Goal: Book appointment/travel/reservation

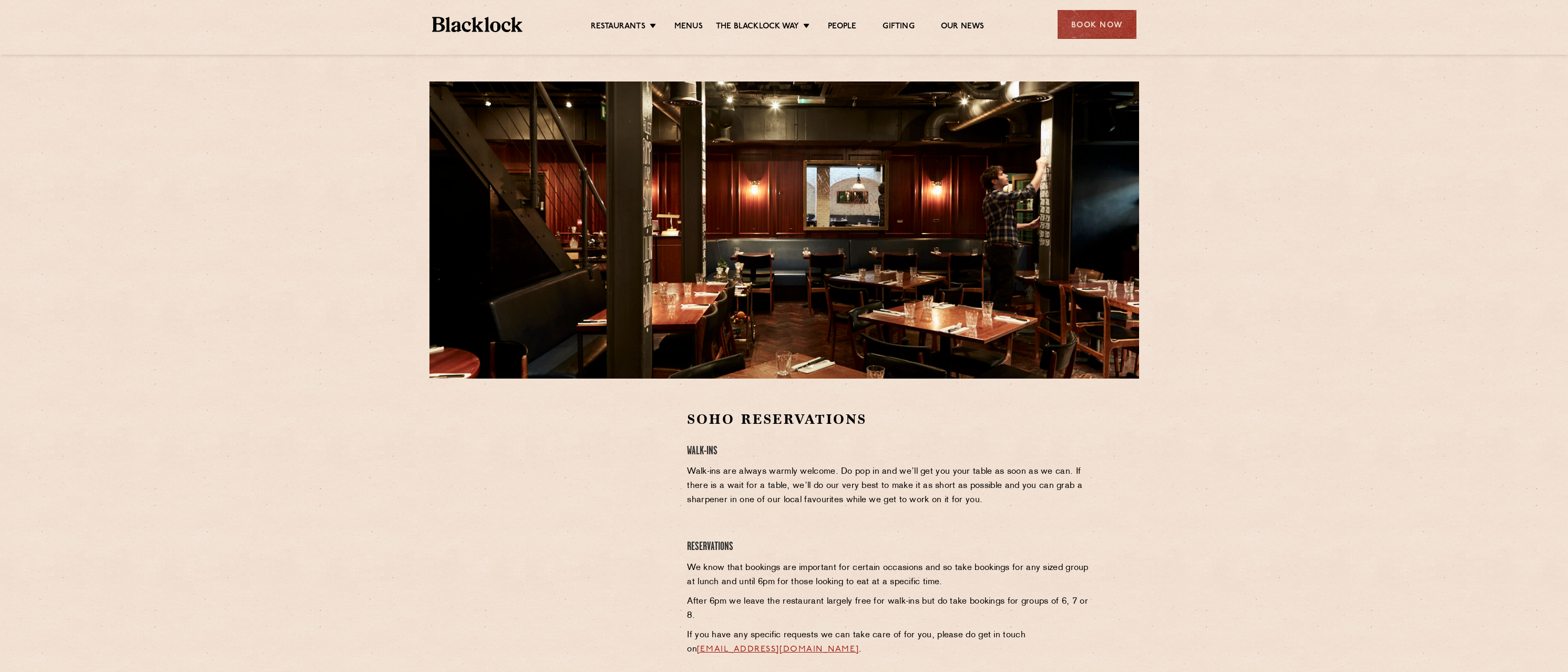
scroll to position [157, 0]
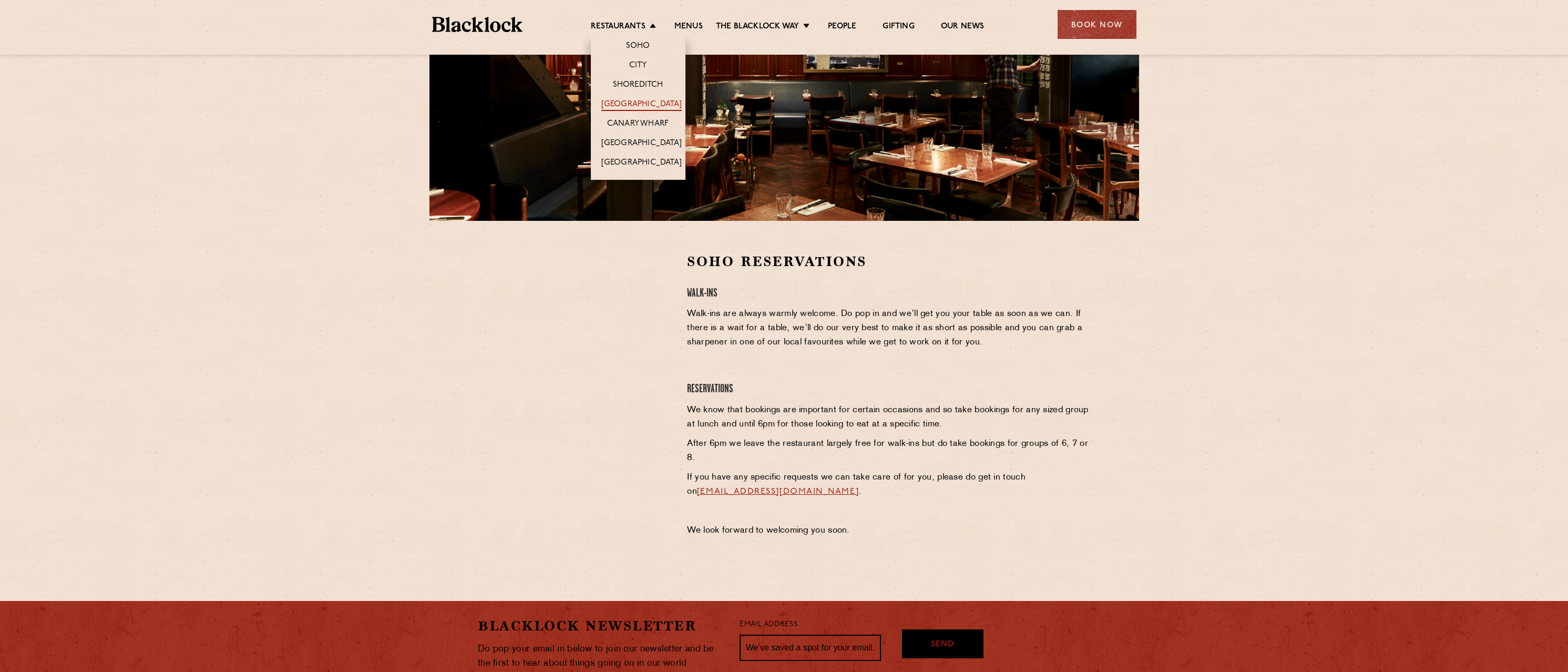
click at [642, 104] on link "[GEOGRAPHIC_DATA]" at bounding box center [641, 105] width 80 height 11
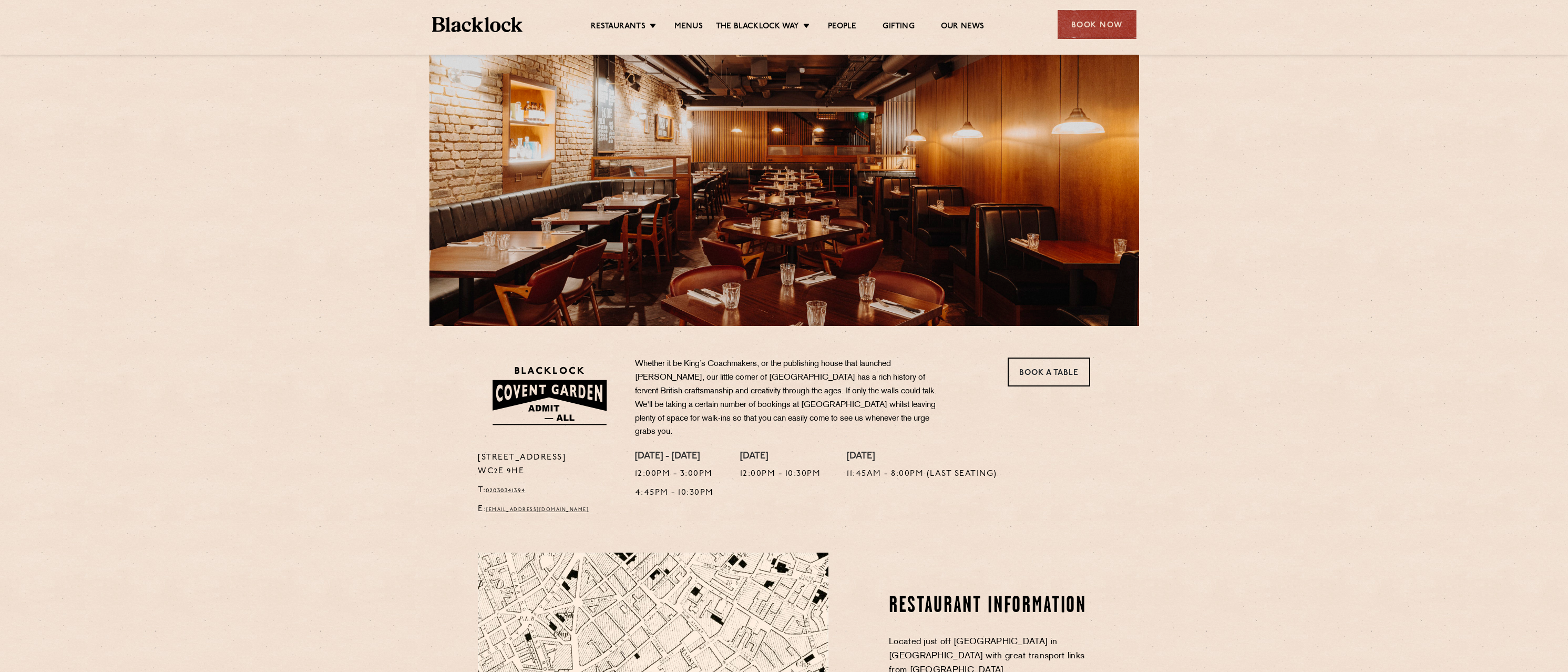
scroll to position [262, 0]
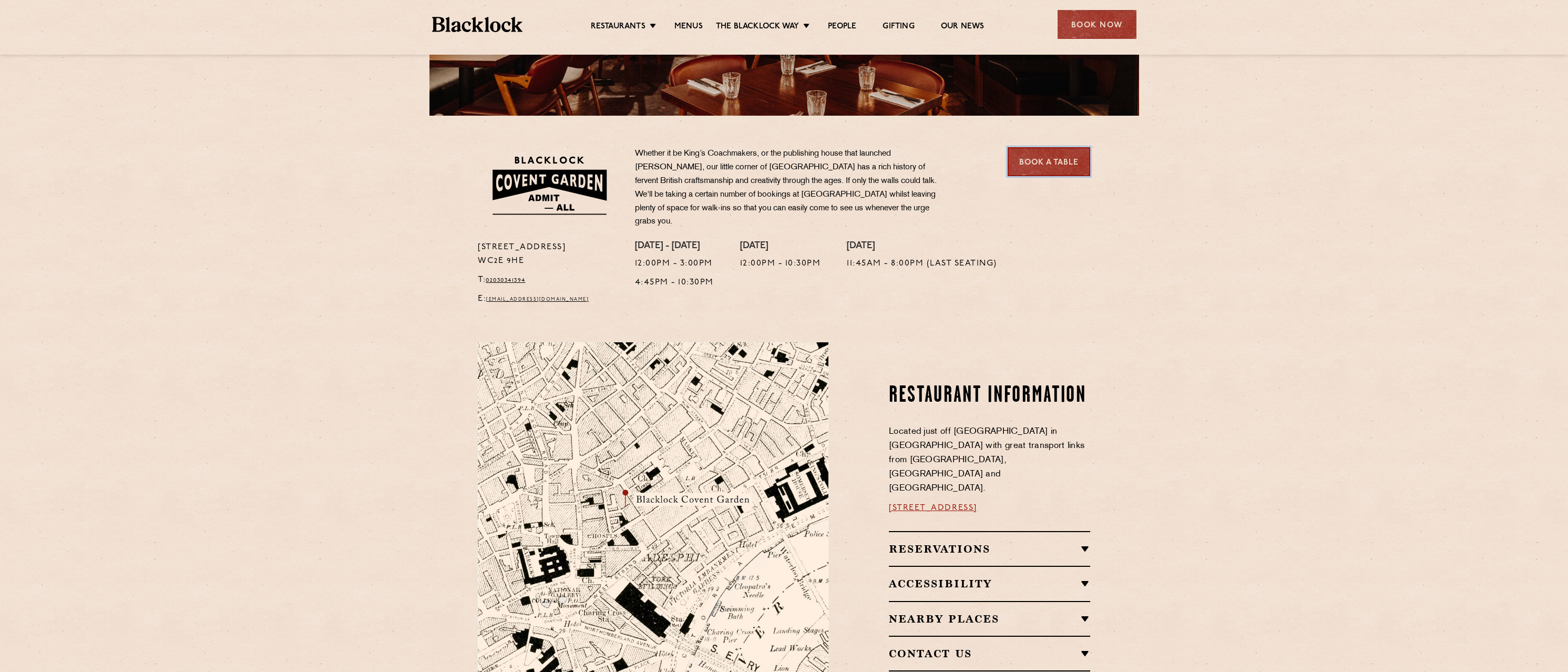
click at [1045, 159] on link "Book a Table" at bounding box center [1049, 161] width 83 height 29
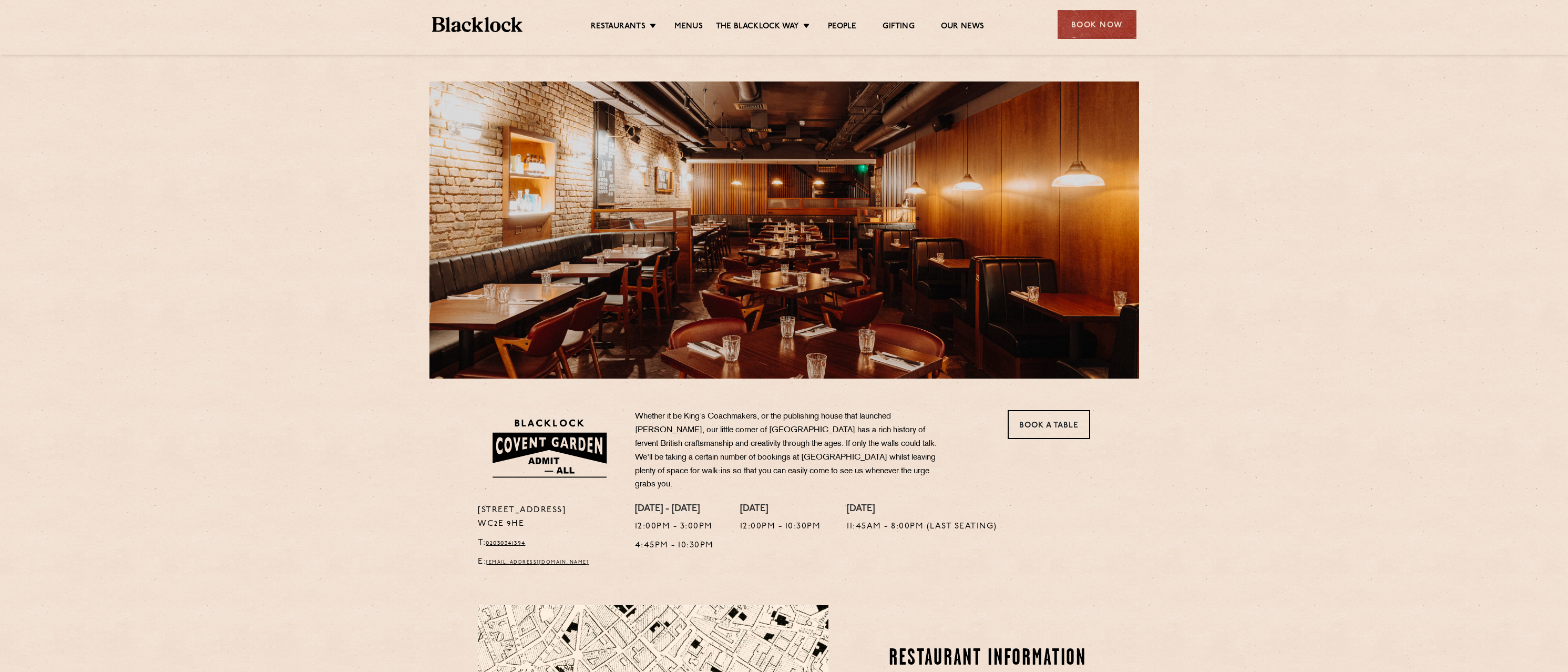
click at [688, 20] on ul "Restaurants Soho City Shoreditch Covent Garden Canary Wharf Manchester Birmingh…" at bounding box center [786, 25] width 529 height 17
click at [684, 30] on link "Menus" at bounding box center [689, 27] width 28 height 11
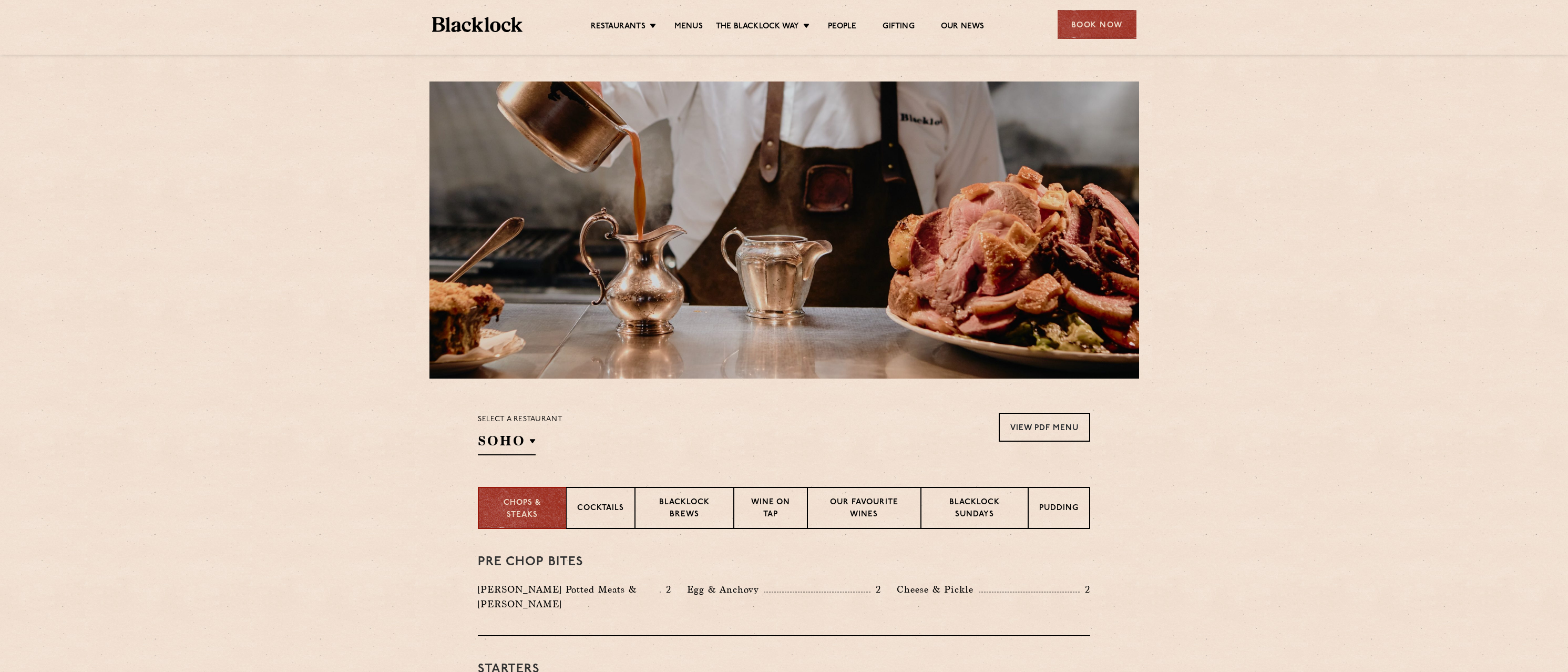
scroll to position [157, 0]
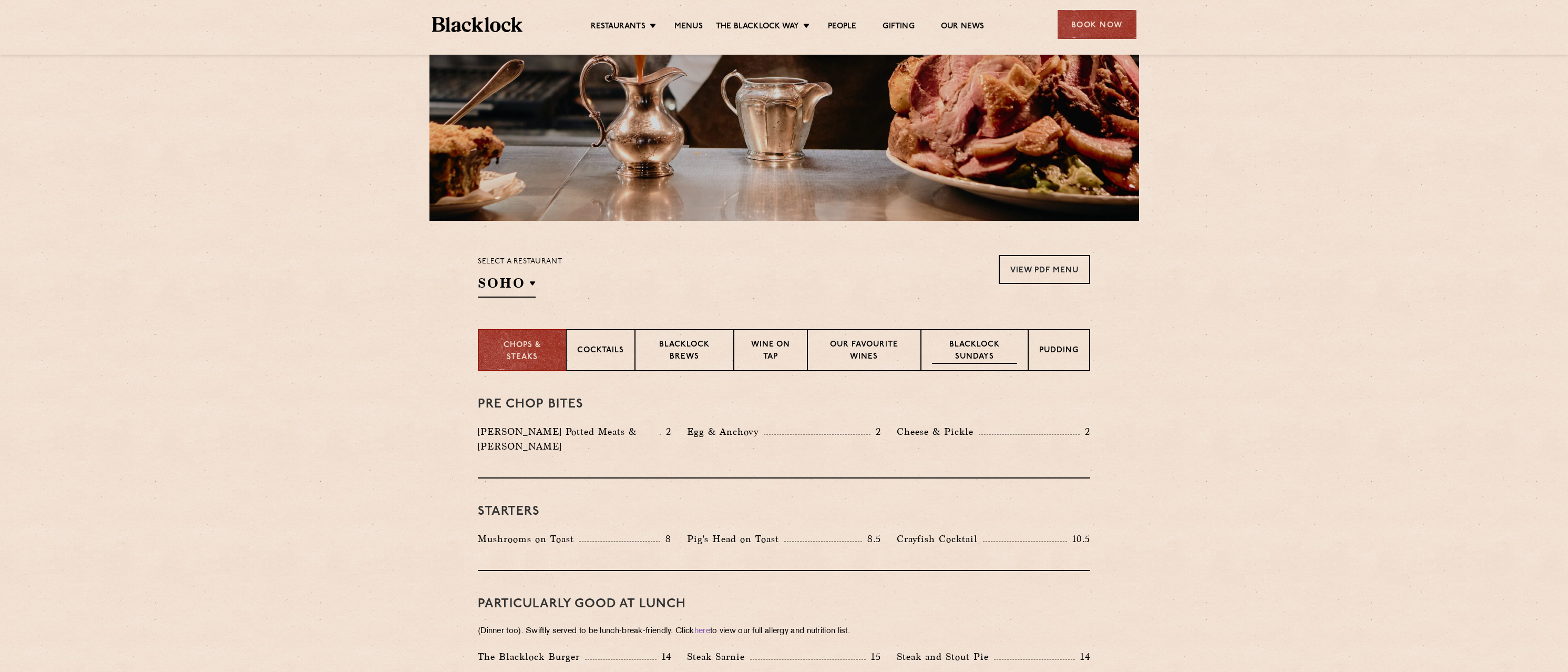
click at [958, 352] on p "Blacklock Sundays" at bounding box center [973, 351] width 85 height 25
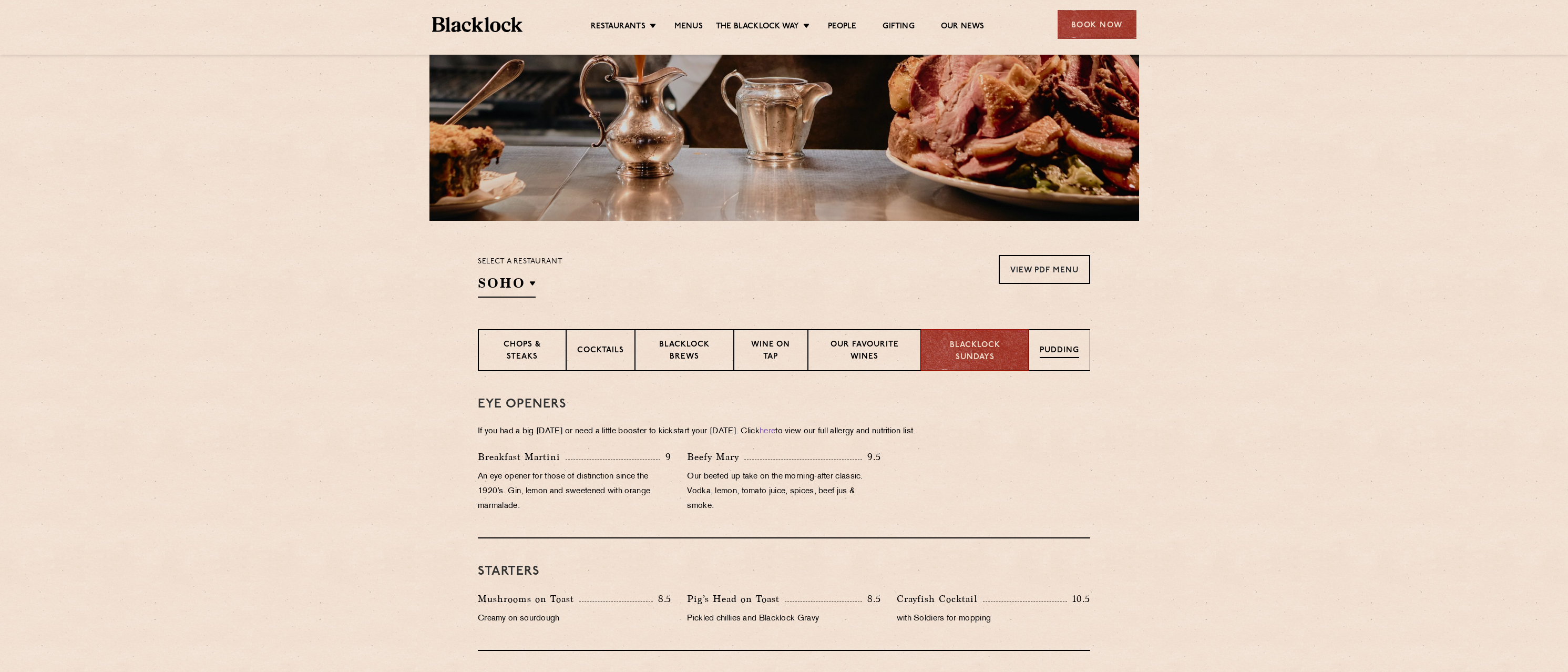
click at [1065, 356] on p "Pudding" at bounding box center [1059, 351] width 39 height 13
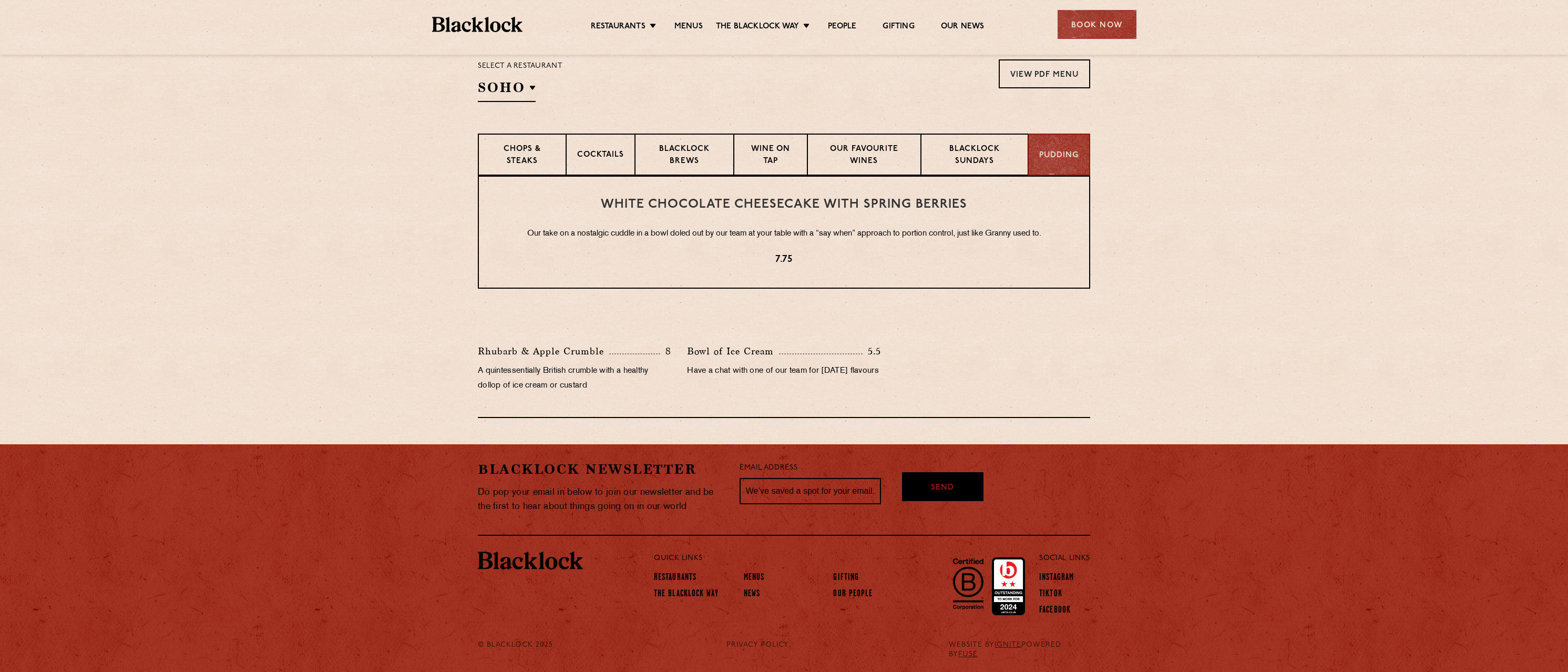
scroll to position [301, 0]
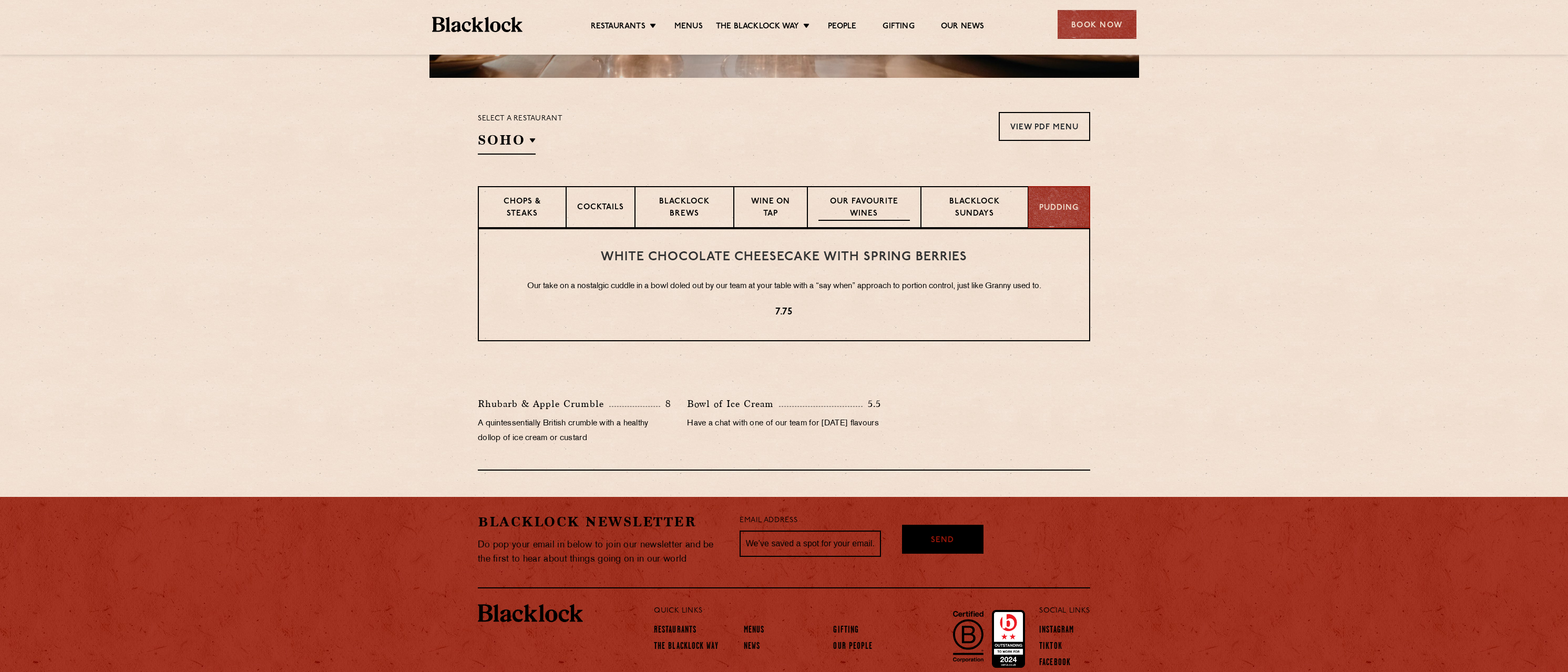
click at [867, 211] on p "Our favourite wines" at bounding box center [864, 208] width 91 height 25
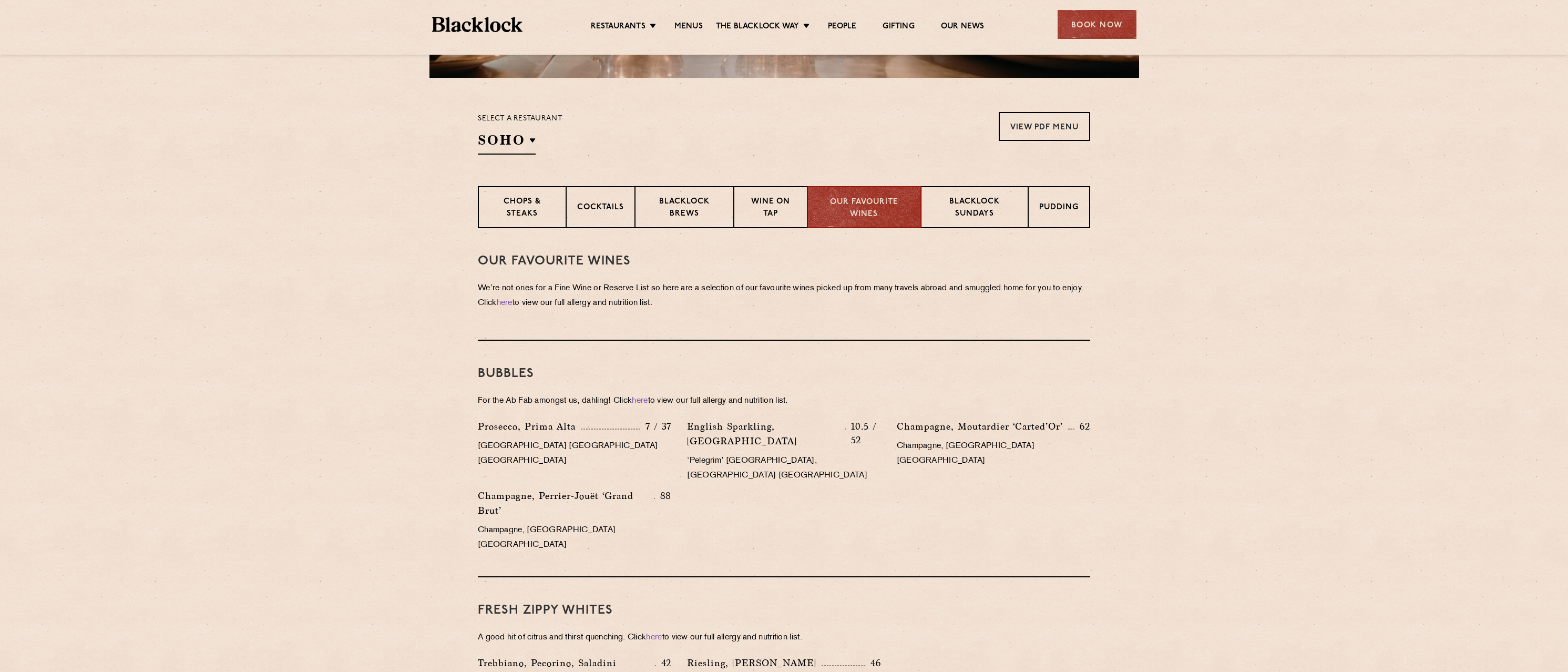
scroll to position [249, 0]
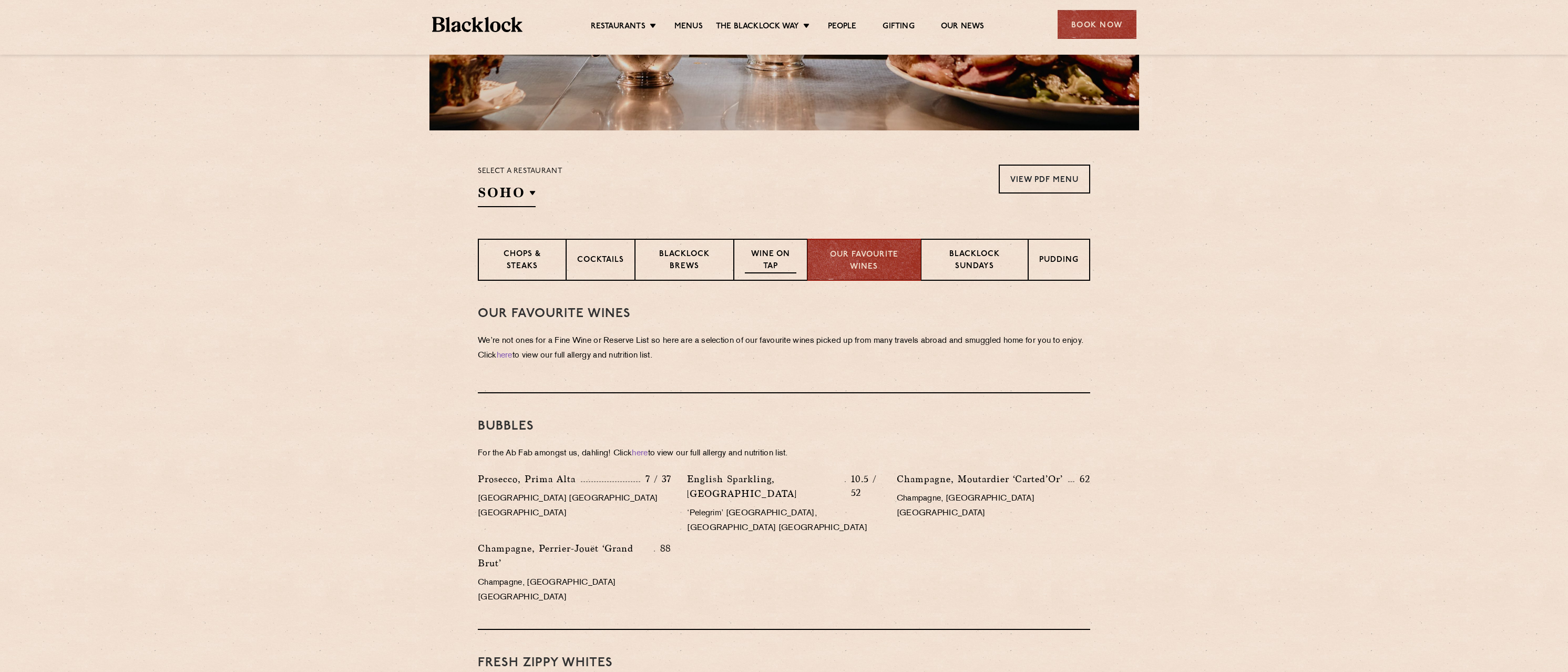
click at [773, 249] on p "Wine on Tap" at bounding box center [770, 261] width 51 height 25
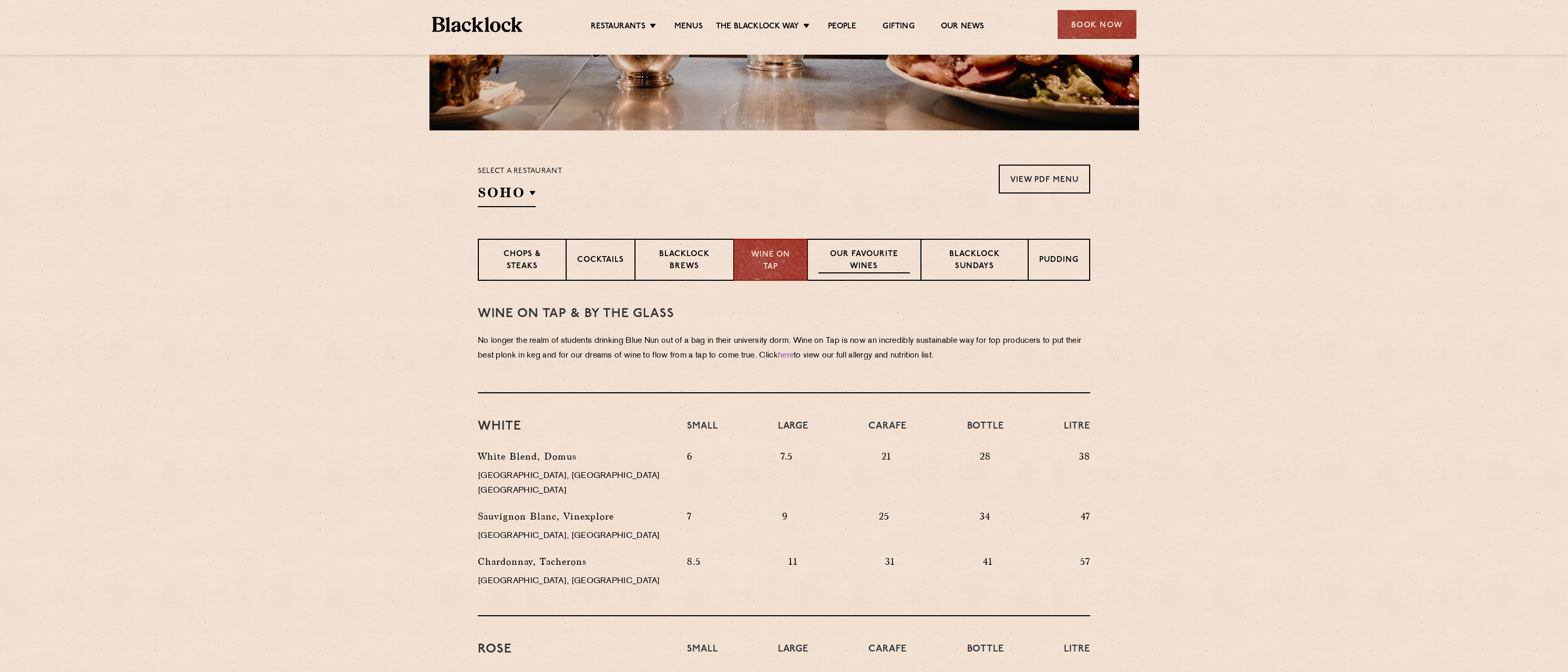
click at [864, 253] on p "Our favourite wines" at bounding box center [864, 261] width 91 height 25
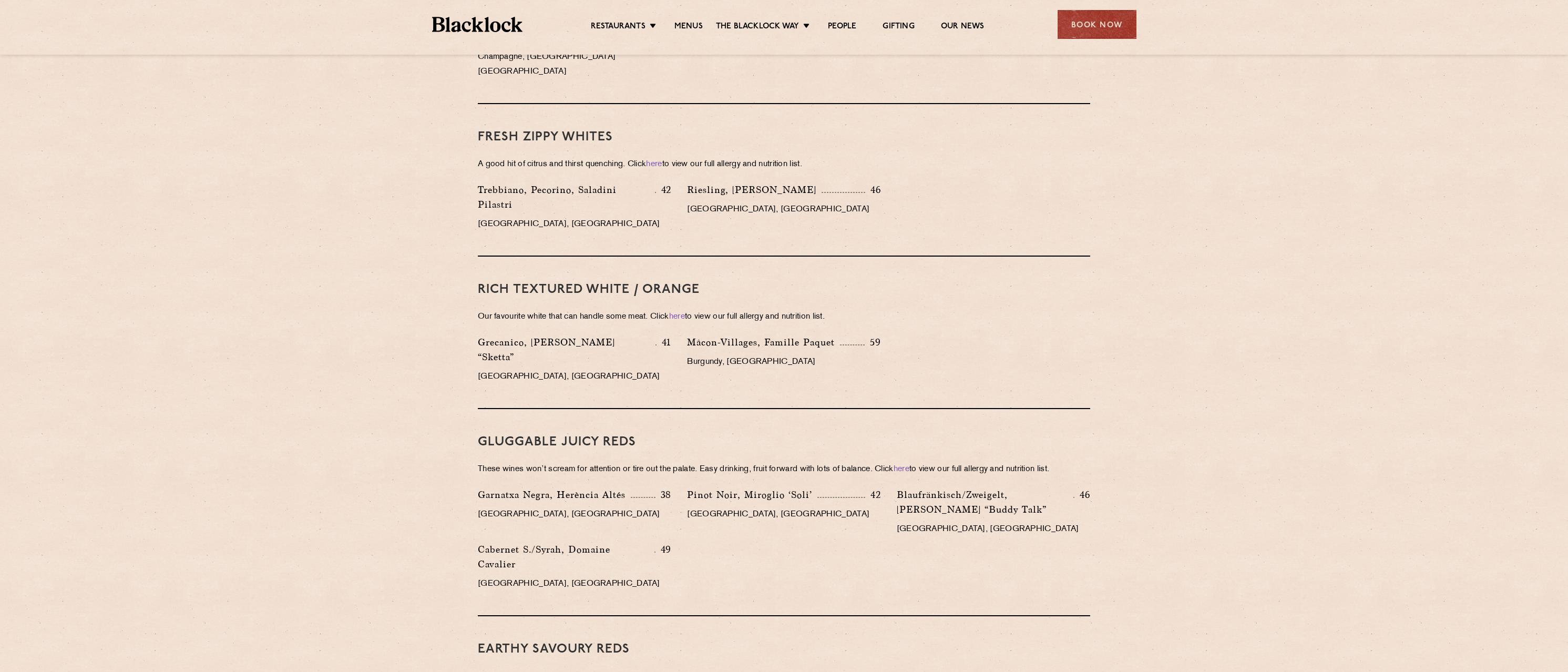
scroll to position [406, 0]
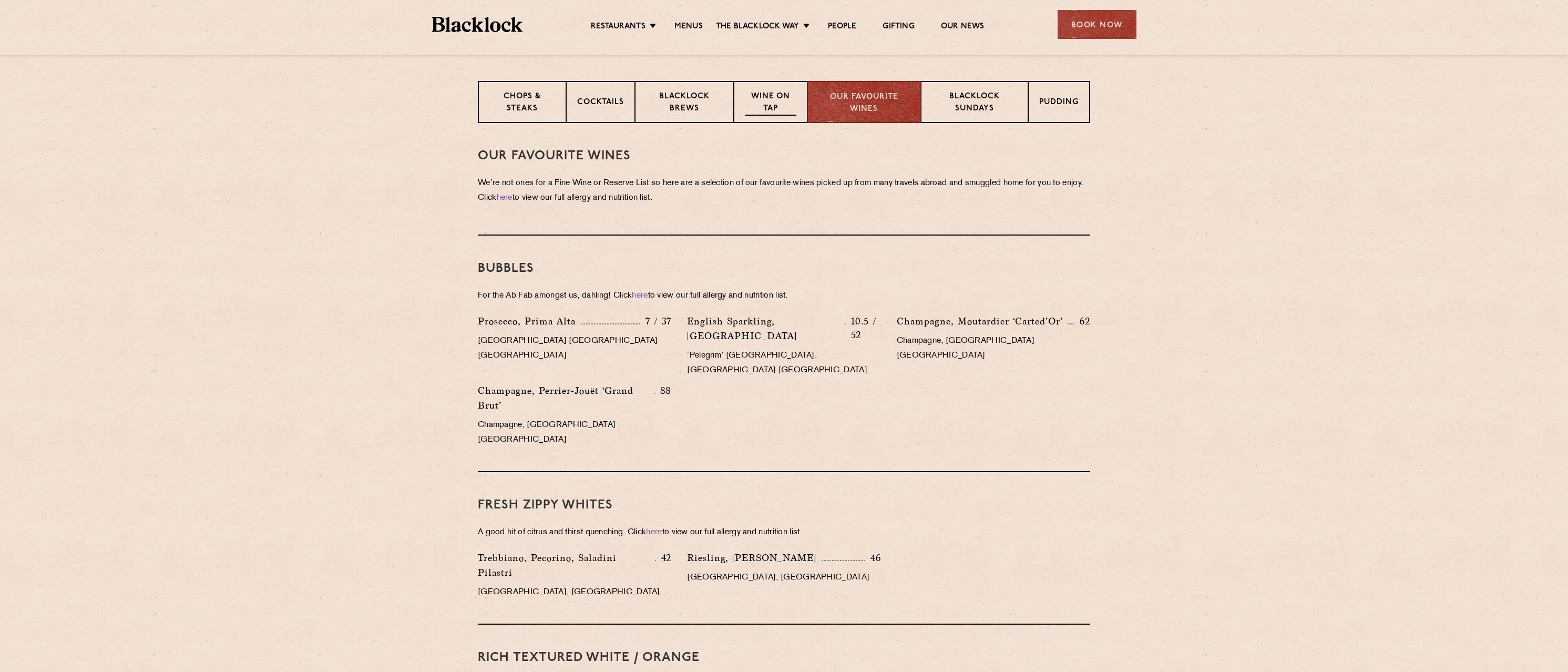
click at [771, 107] on p "Wine on Tap" at bounding box center [770, 103] width 51 height 25
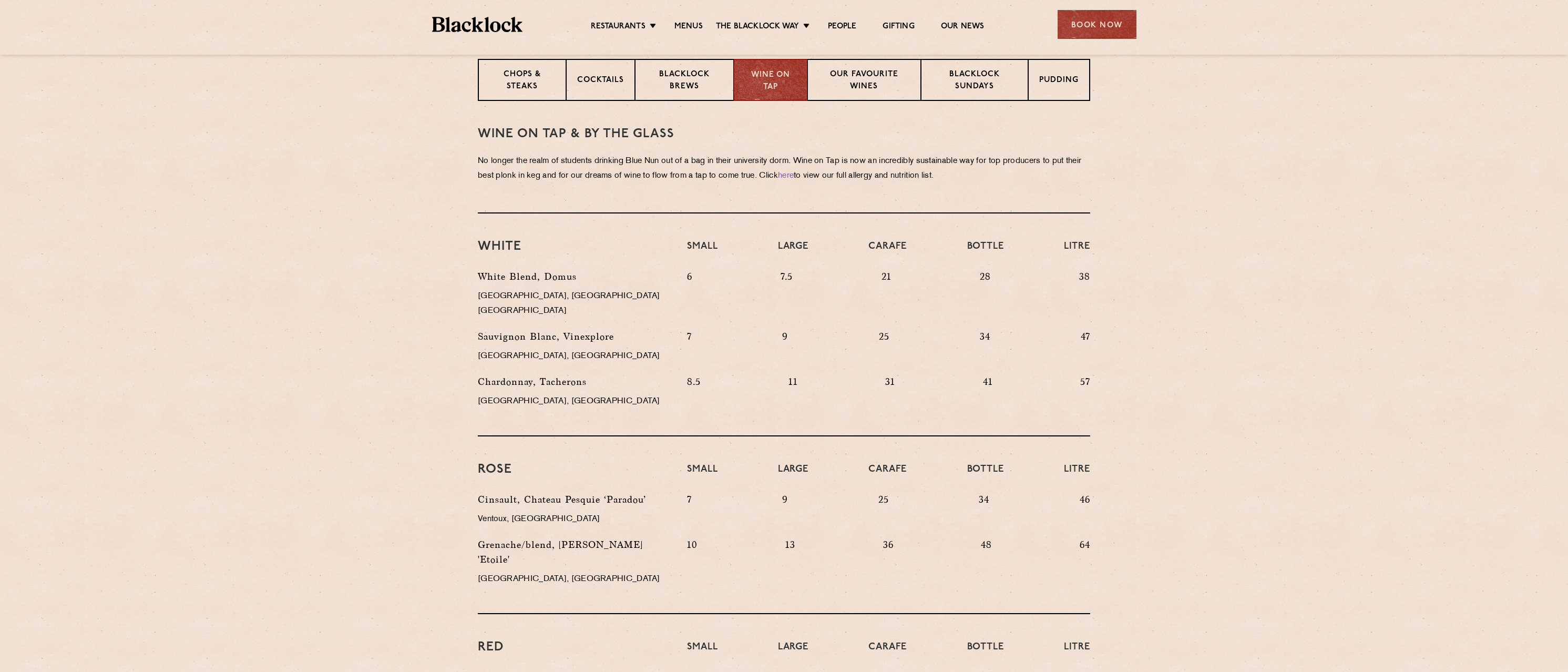
scroll to position [218, 0]
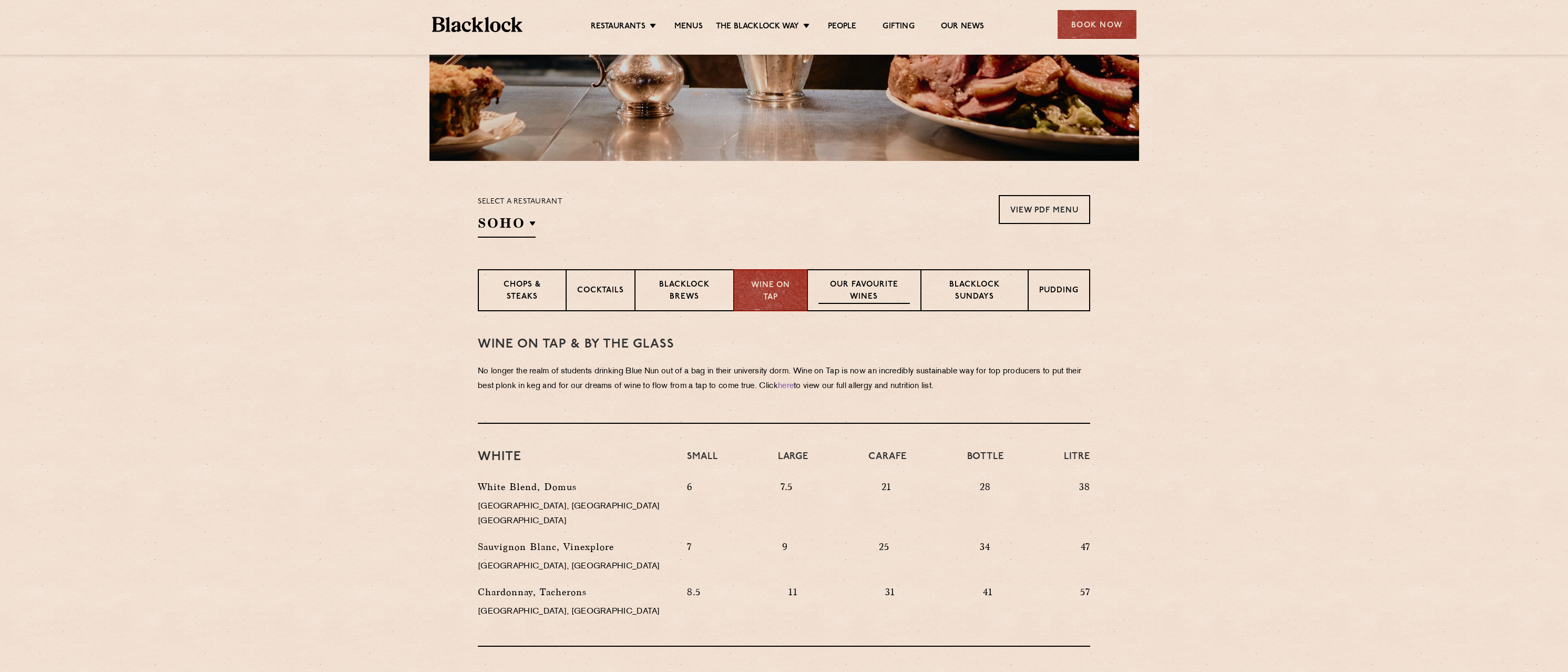
click at [855, 283] on p "Our favourite wines" at bounding box center [864, 291] width 91 height 25
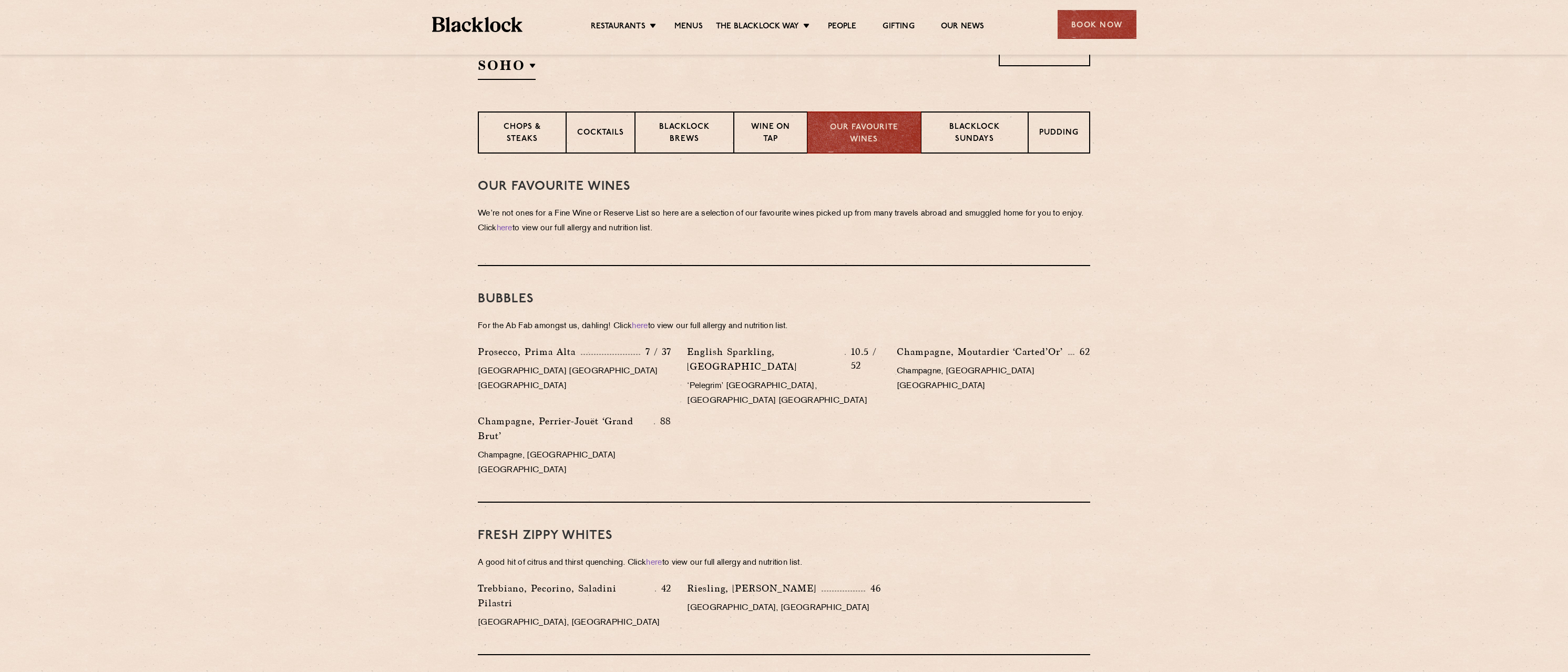
scroll to position [60, 0]
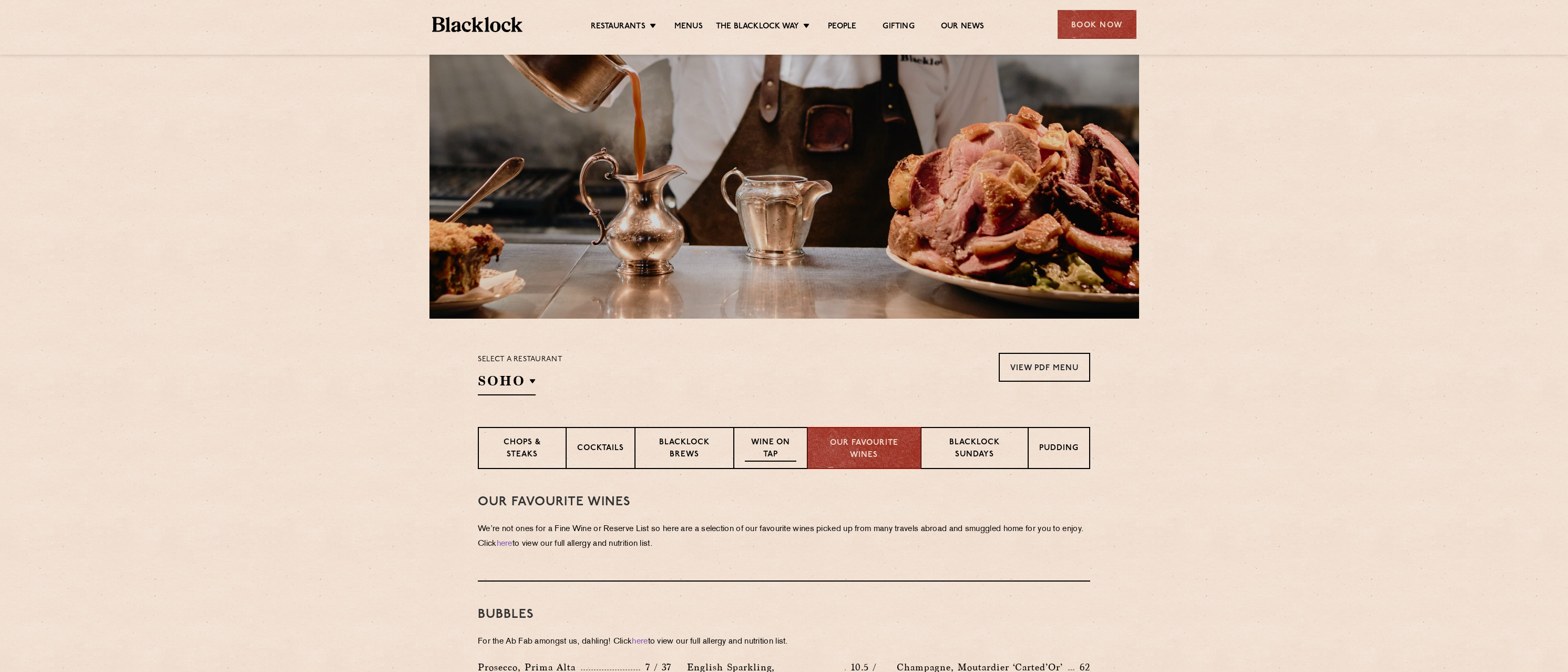
click at [757, 450] on p "Wine on Tap" at bounding box center [770, 449] width 51 height 25
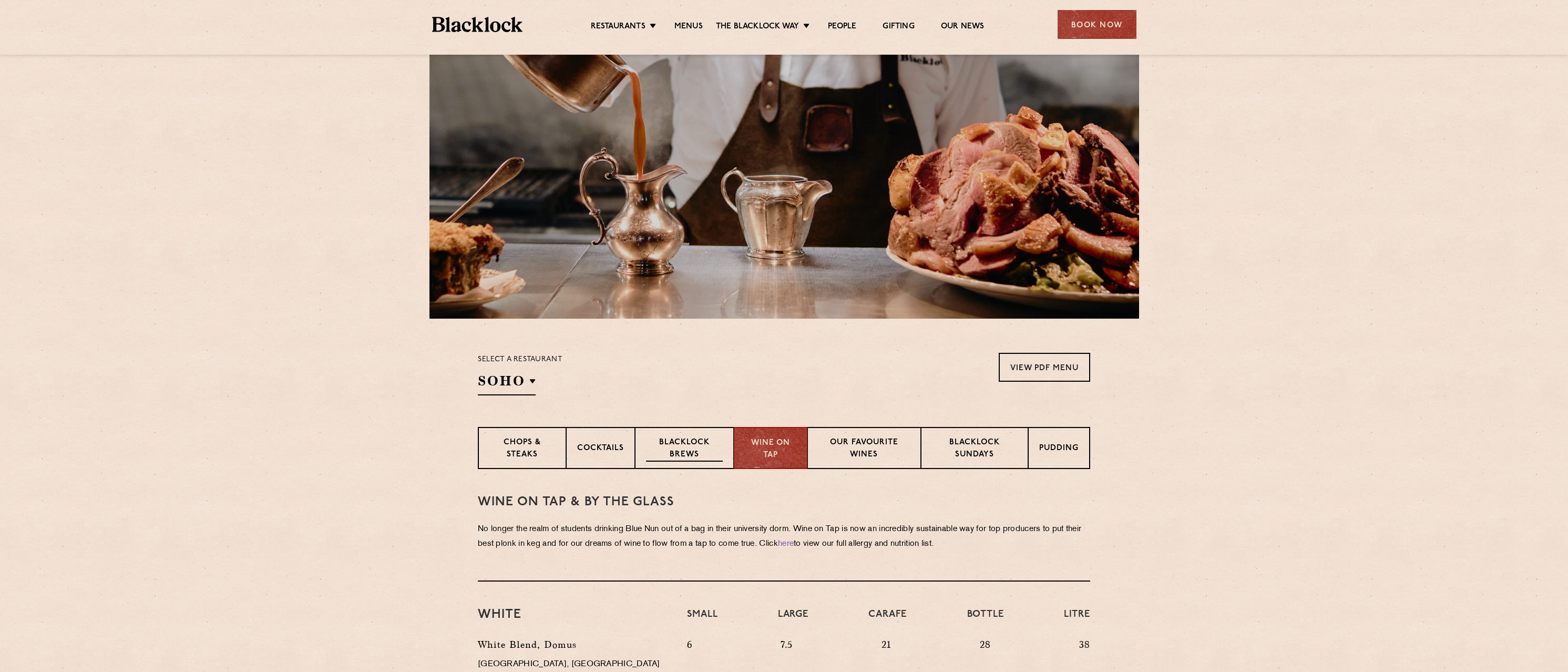
click at [680, 453] on p "Blacklock Brews" at bounding box center [684, 449] width 76 height 25
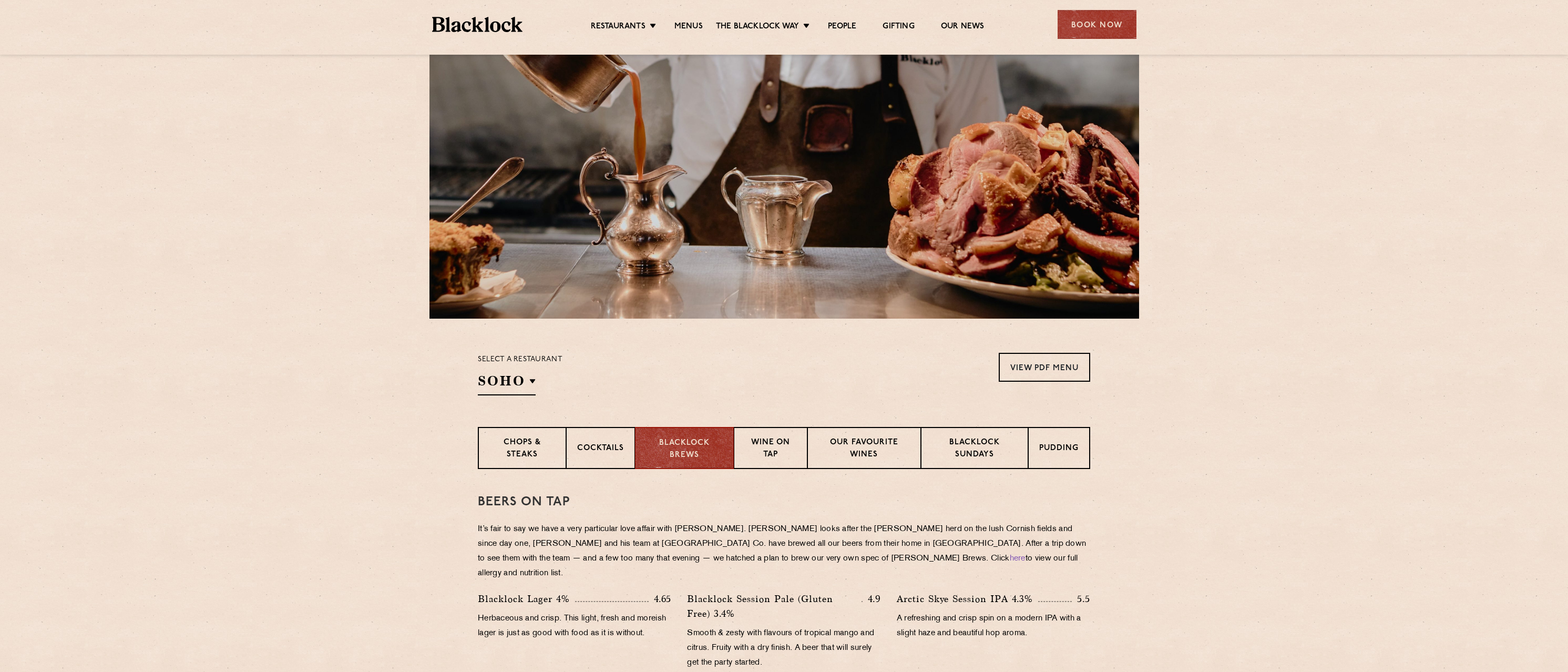
scroll to position [165, 0]
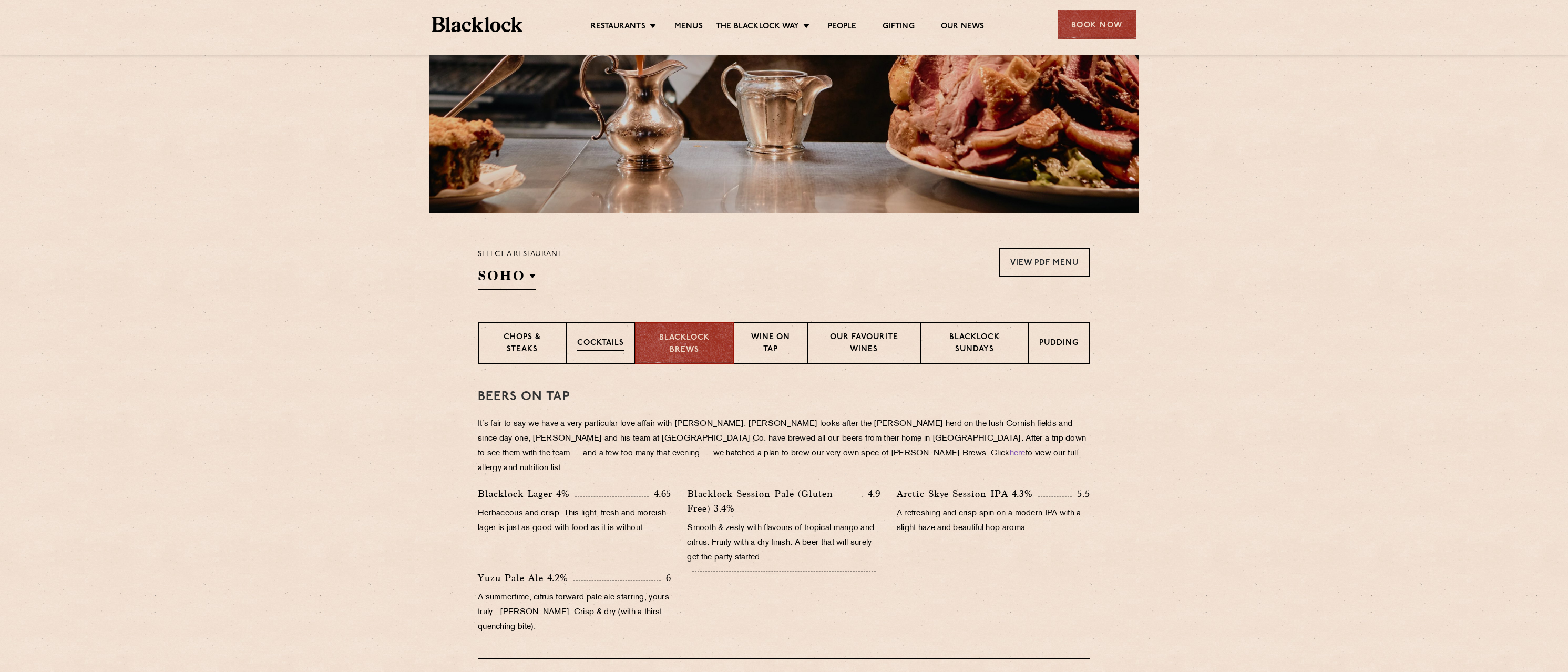
click at [589, 342] on p "Cocktails" at bounding box center [600, 344] width 47 height 13
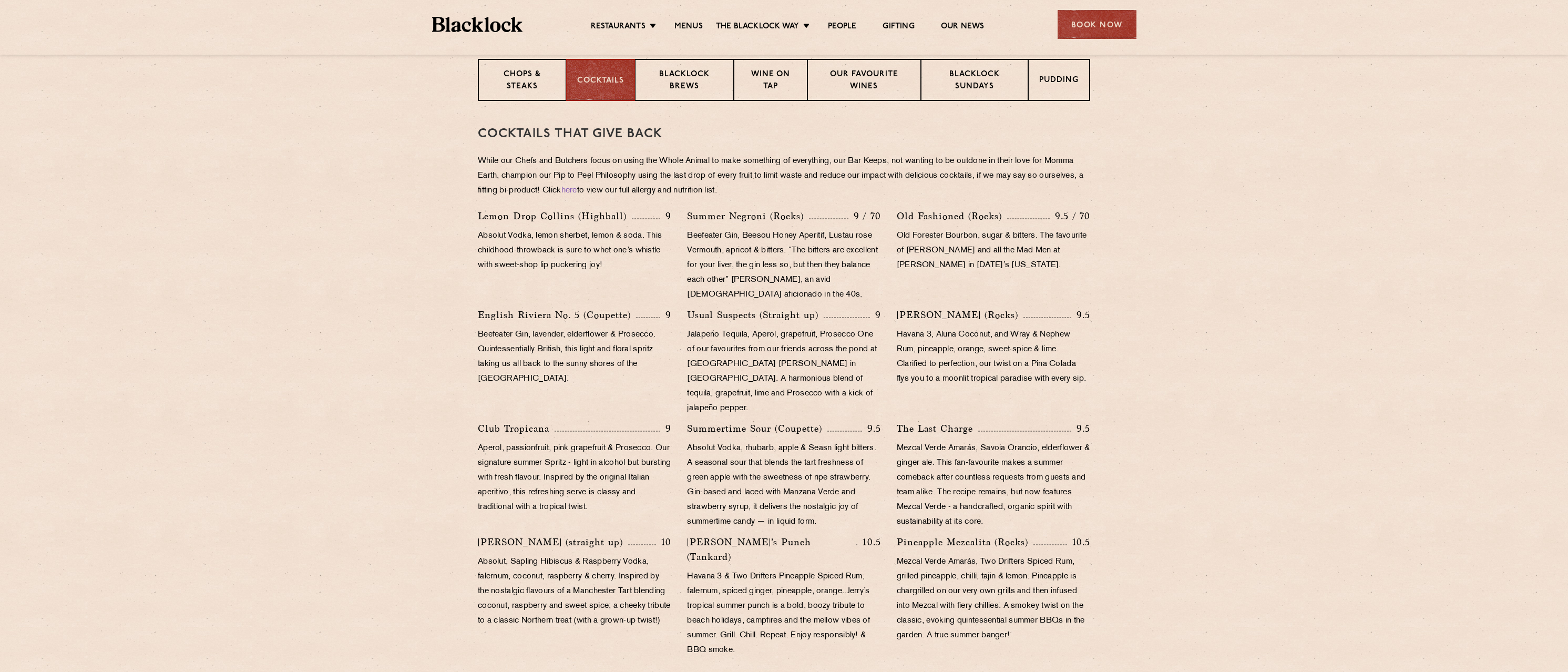
scroll to position [270, 0]
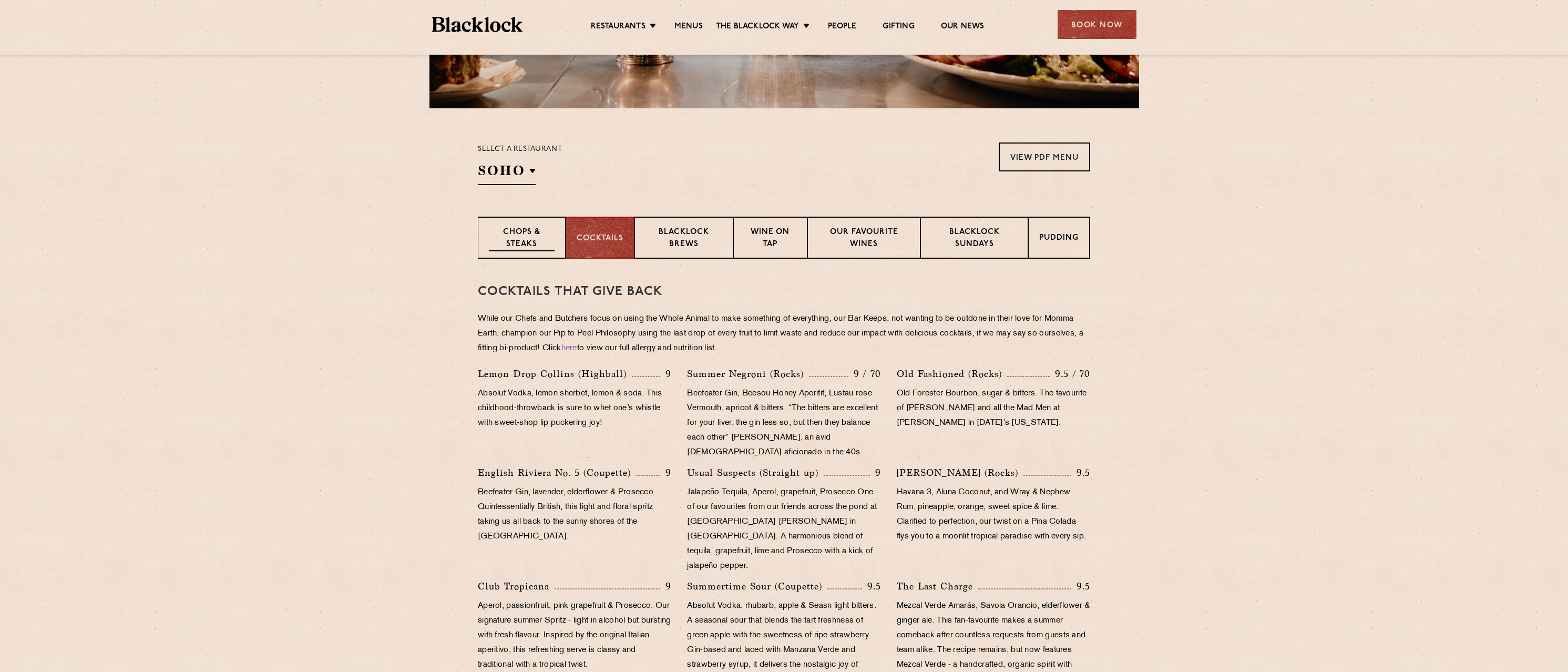
click at [534, 235] on p "Chops & Steaks" at bounding box center [521, 238] width 66 height 25
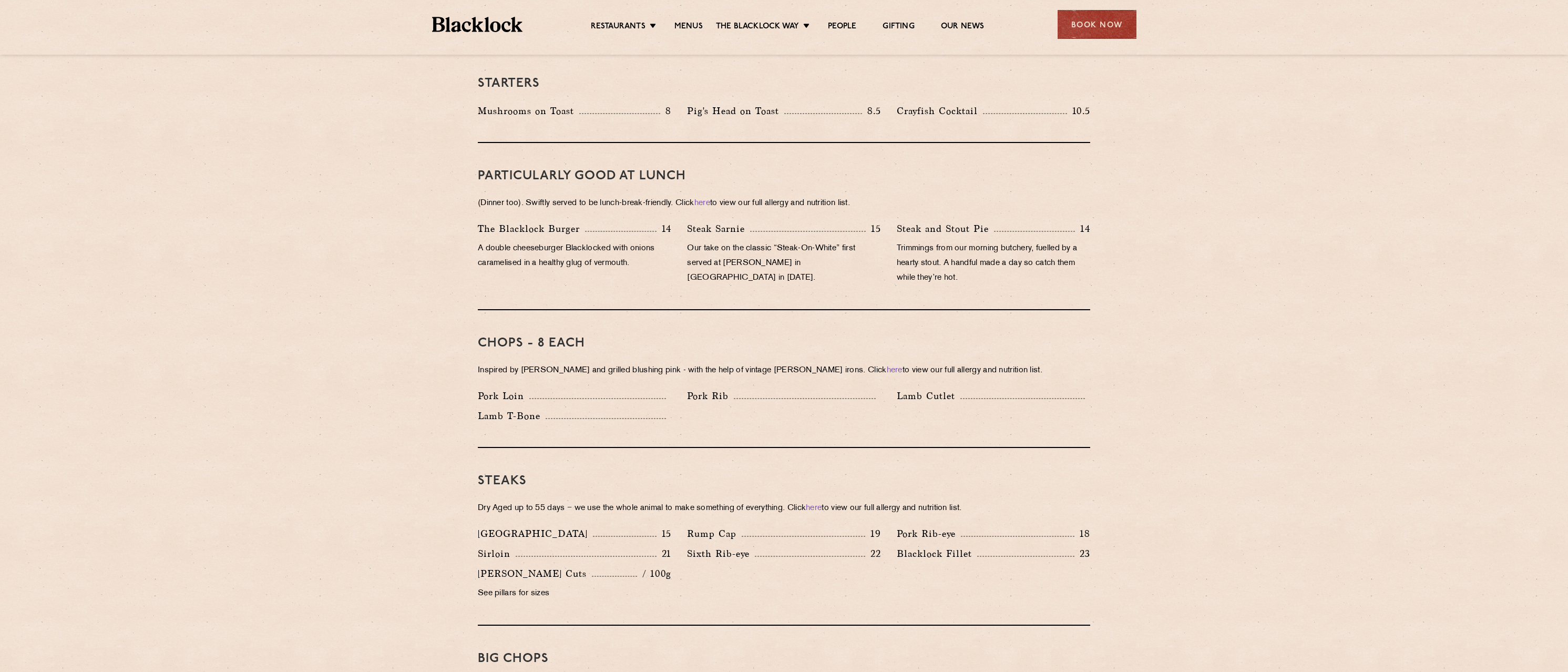
scroll to position [375, 0]
